Goal: Transaction & Acquisition: Purchase product/service

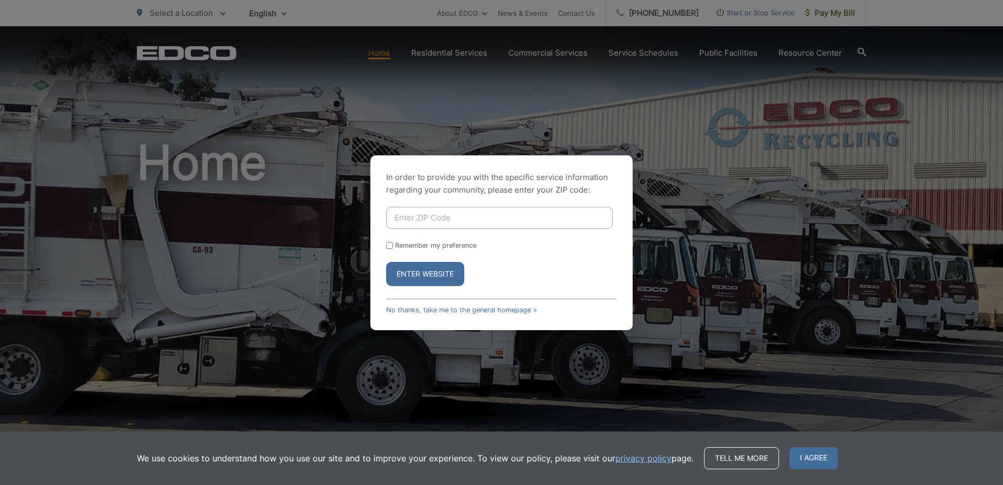
click at [411, 219] on input "Enter ZIP Code" at bounding box center [499, 218] width 227 height 22
type input "92114"
click at [386, 262] on button "Enter Website" at bounding box center [425, 274] width 78 height 24
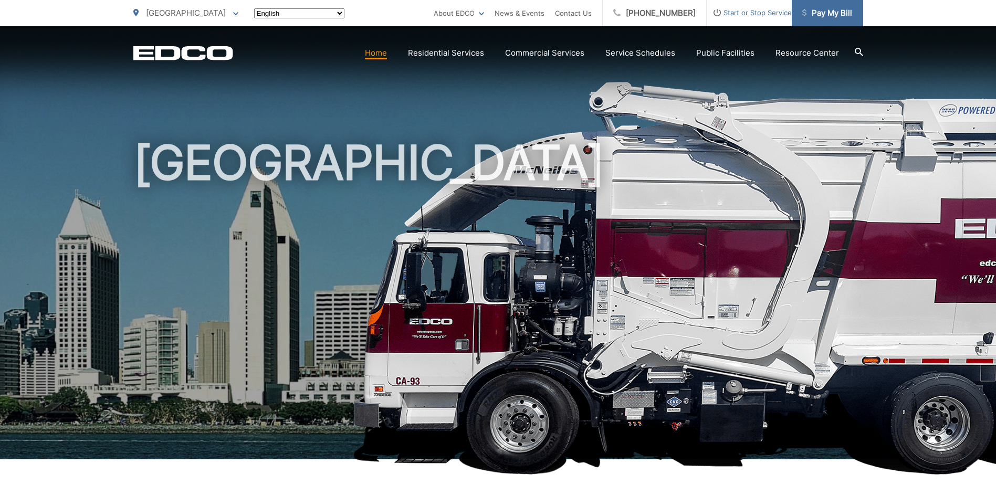
click at [825, 16] on span "Pay My Bill" at bounding box center [827, 13] width 50 height 13
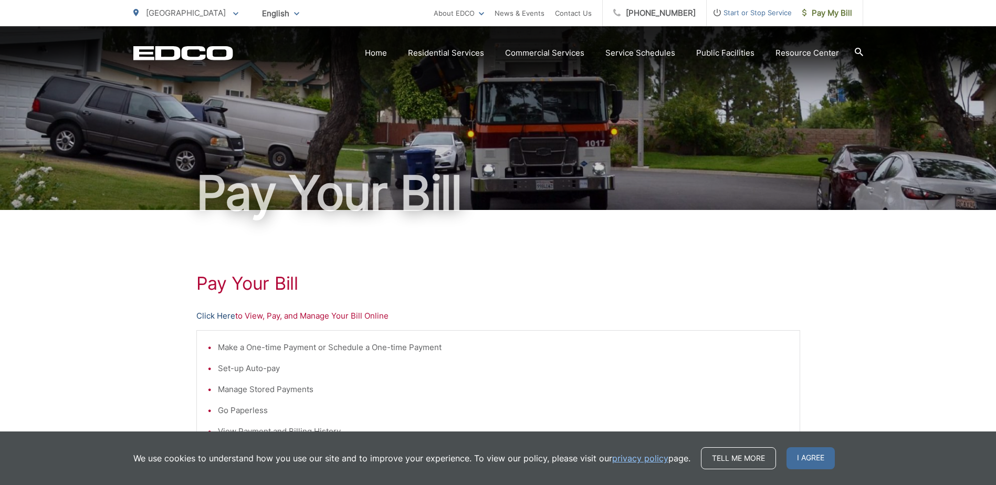
click at [226, 314] on link "Click Here" at bounding box center [215, 316] width 39 height 13
click at [818, 12] on span "Pay My Bill" at bounding box center [827, 13] width 50 height 13
